Goal: Find specific page/section

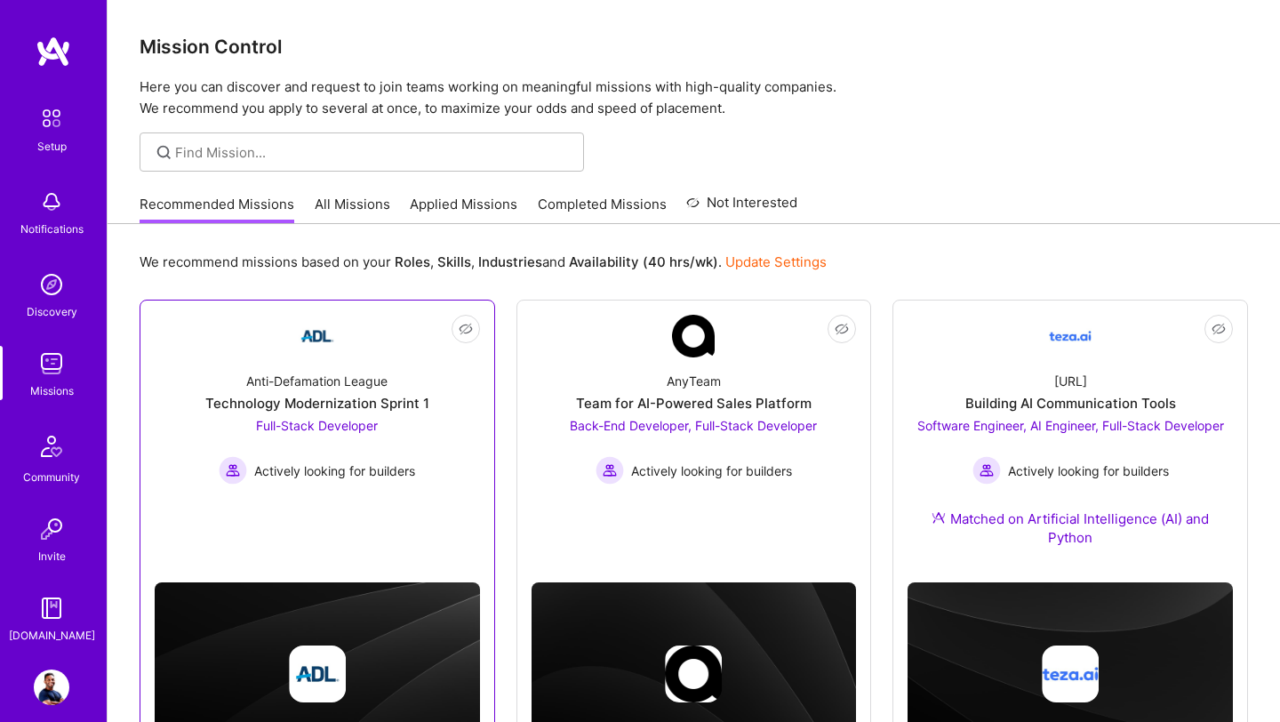
click at [329, 353] on img at bounding box center [317, 336] width 43 height 43
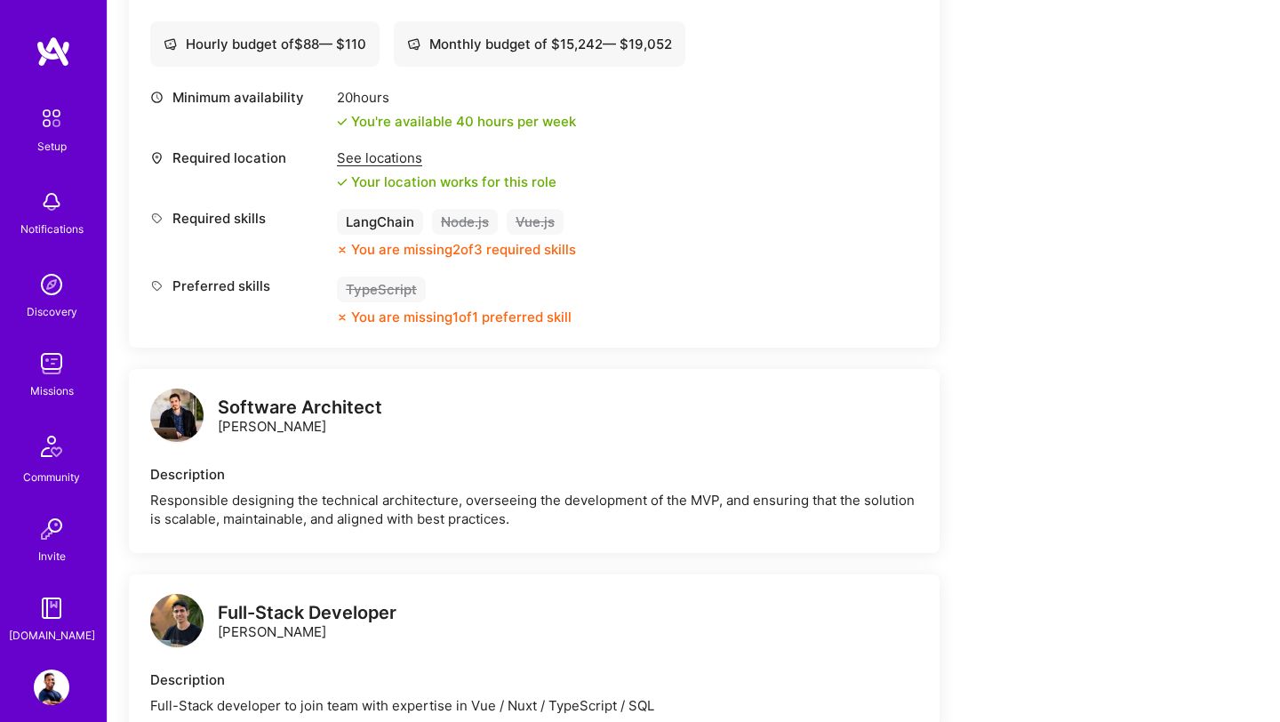
scroll to position [637, 0]
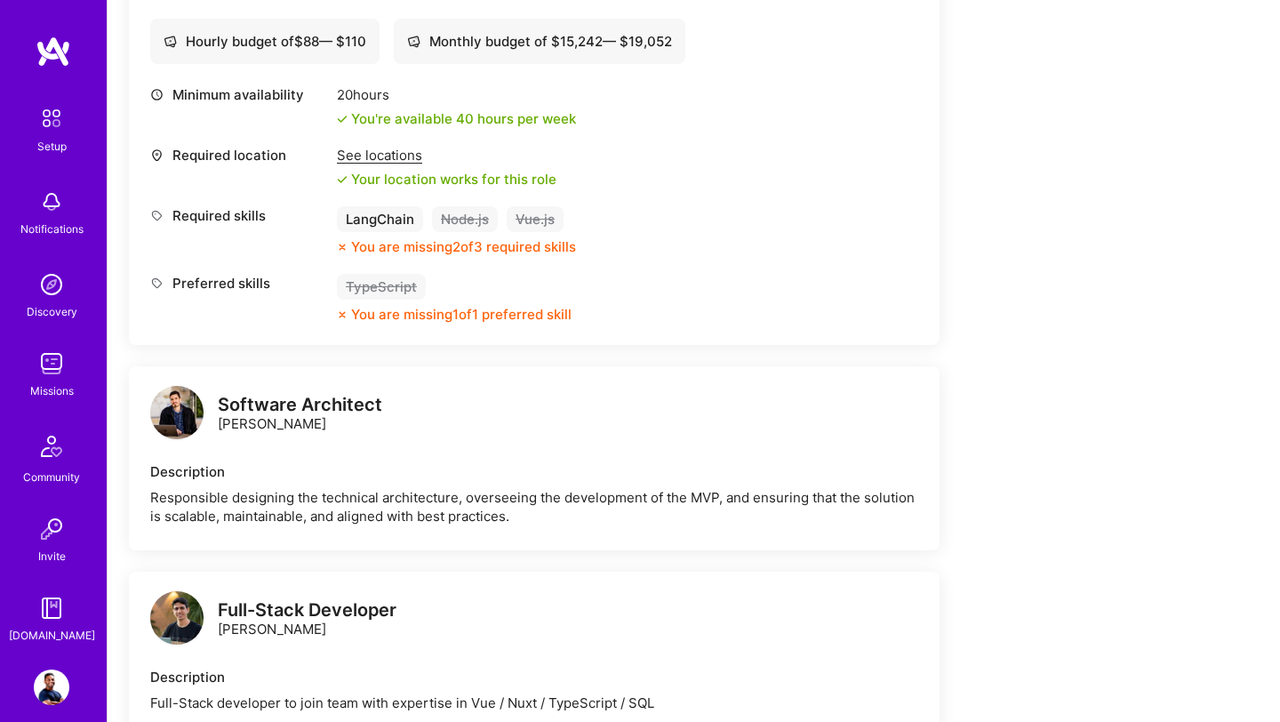
click at [41, 379] on img at bounding box center [52, 364] width 36 height 36
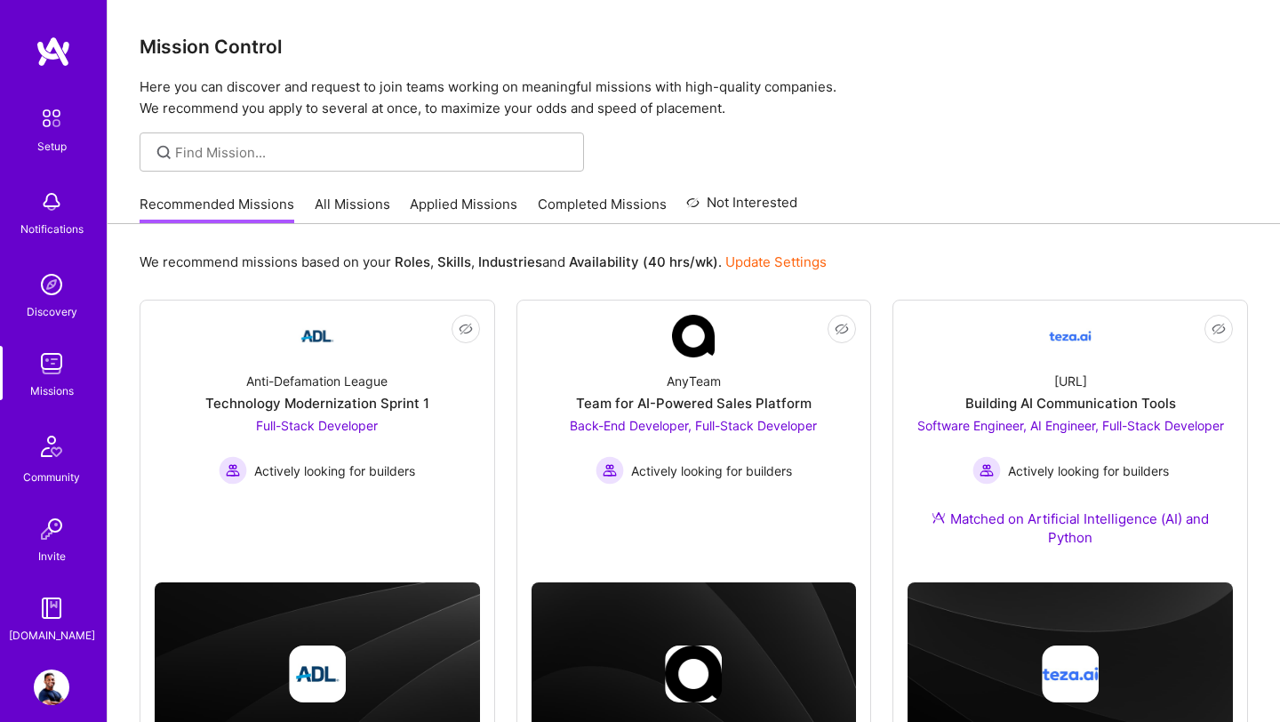
click at [349, 209] on link "All Missions" at bounding box center [353, 209] width 76 height 29
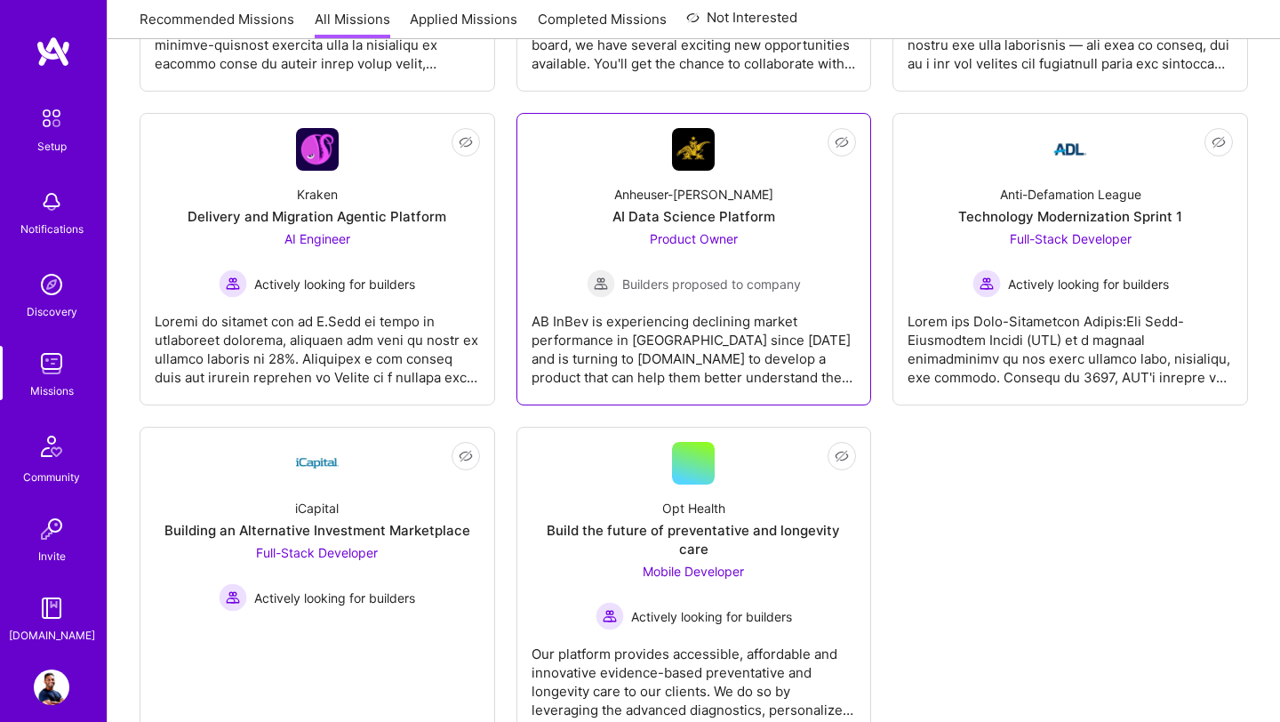
scroll to position [5487, 0]
